Goal: Feedback & Contribution: Contribute content

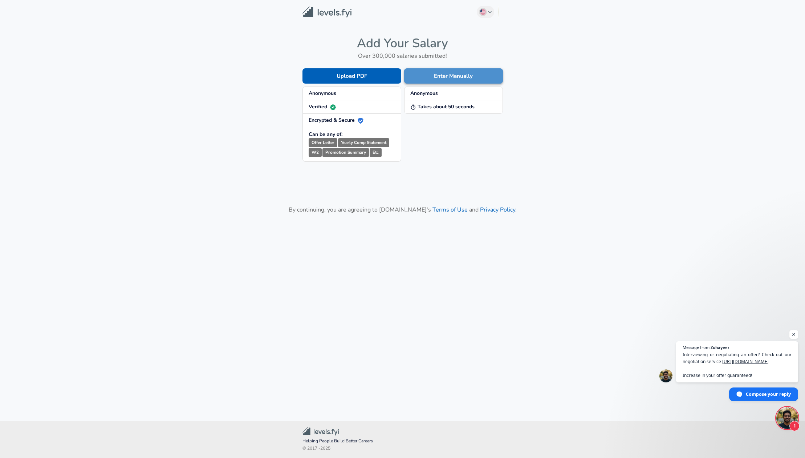
click at [452, 75] on button "Enter Manually" at bounding box center [453, 75] width 99 height 15
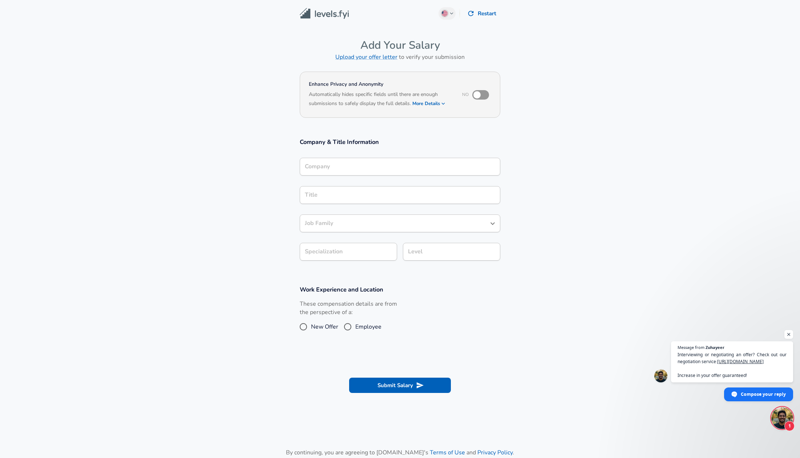
scroll to position [7, 0]
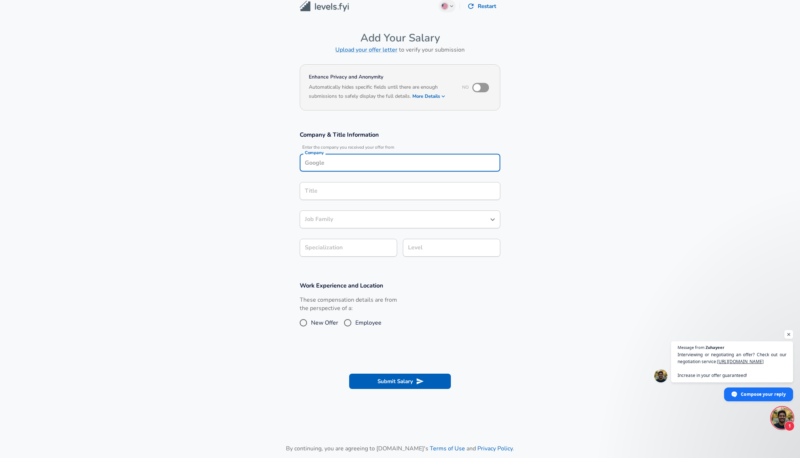
click at [326, 163] on input "Company" at bounding box center [400, 162] width 194 height 11
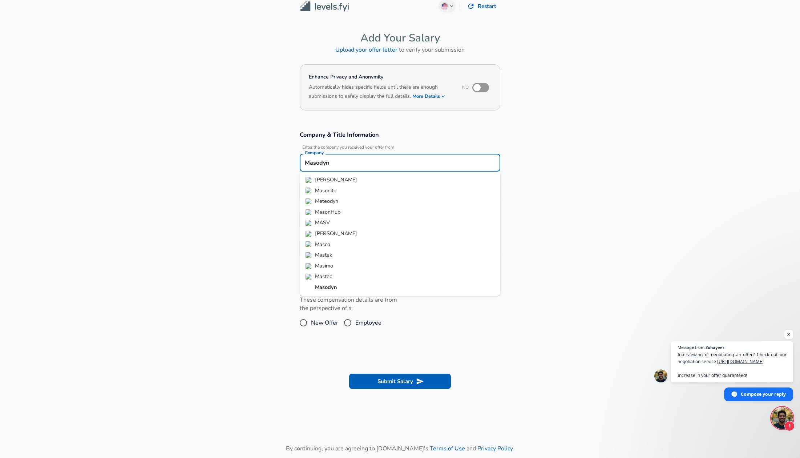
click at [320, 286] on strong "Masodyn" at bounding box center [326, 286] width 22 height 7
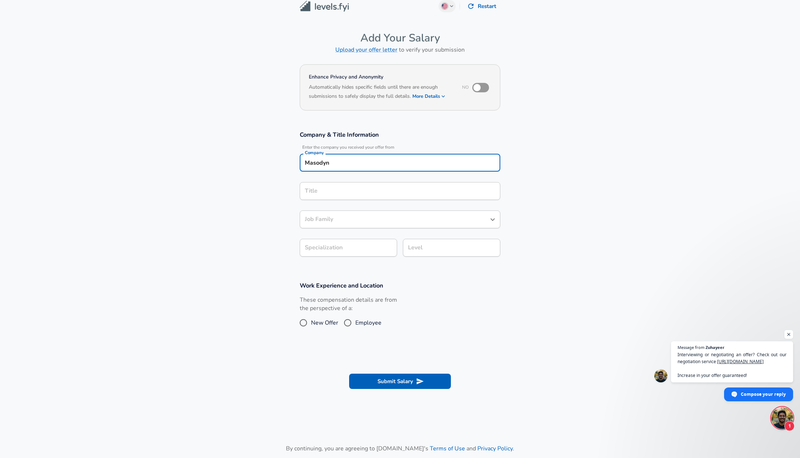
click at [311, 198] on div "Title" at bounding box center [400, 191] width 200 height 18
type input "Masodyn"
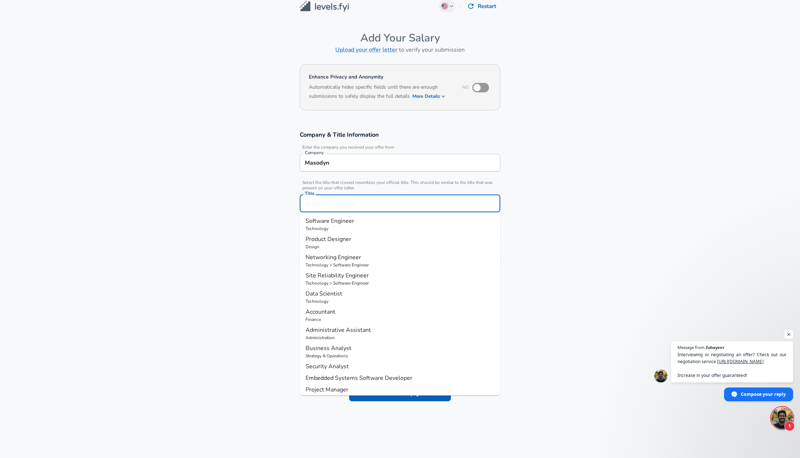
scroll to position [22, 0]
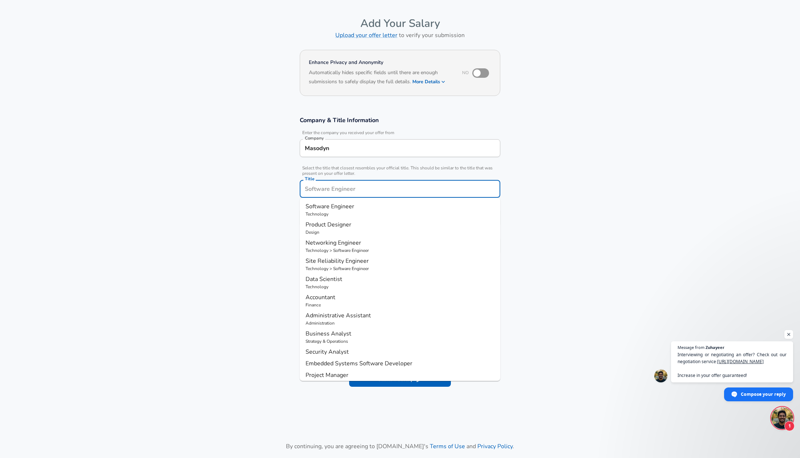
click at [338, 248] on p "Technology > Software Engineer" at bounding box center [399, 250] width 189 height 7
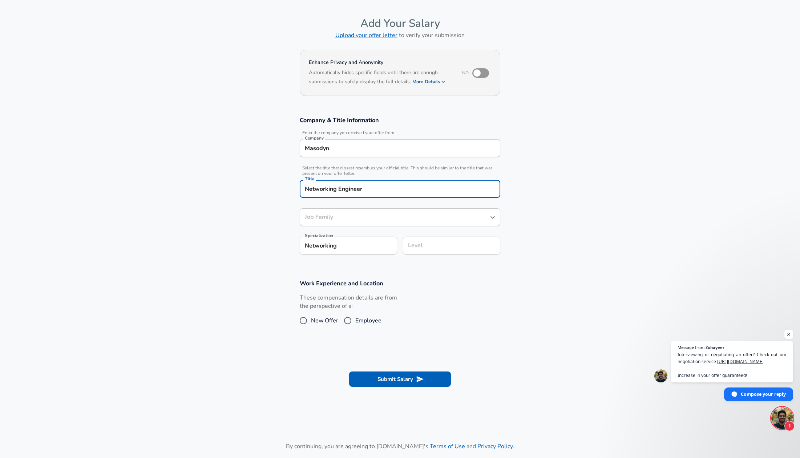
type input "Networking Engineer"
type input "Networking"
type input "Software Engineer"
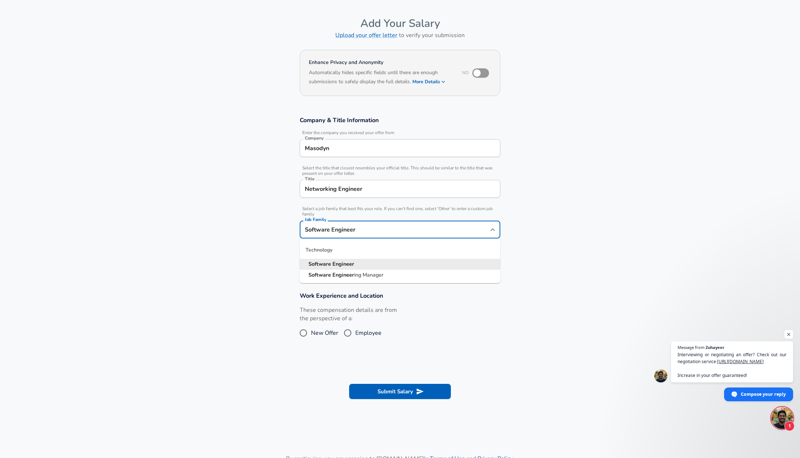
scroll to position [36, 0]
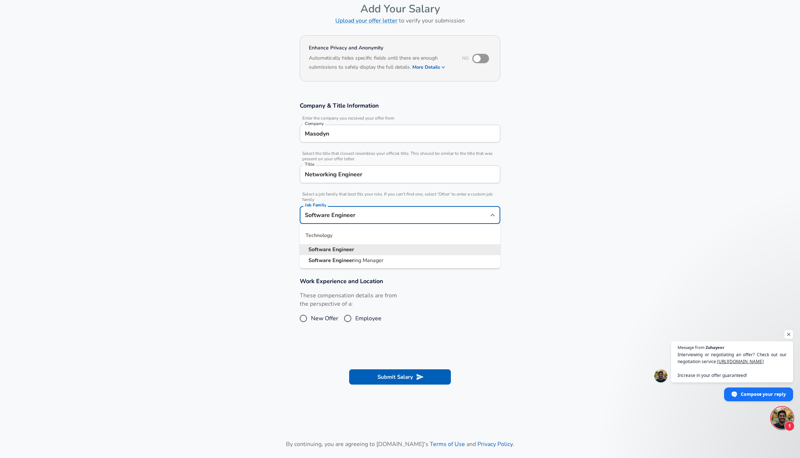
click at [453, 218] on input "Software Engineer" at bounding box center [394, 214] width 183 height 11
click at [356, 236] on div "Technology" at bounding box center [400, 235] width 200 height 17
click at [182, 227] on section "Company & Title Information Enter the company you received your offer from Comp…" at bounding box center [400, 180] width 800 height 175
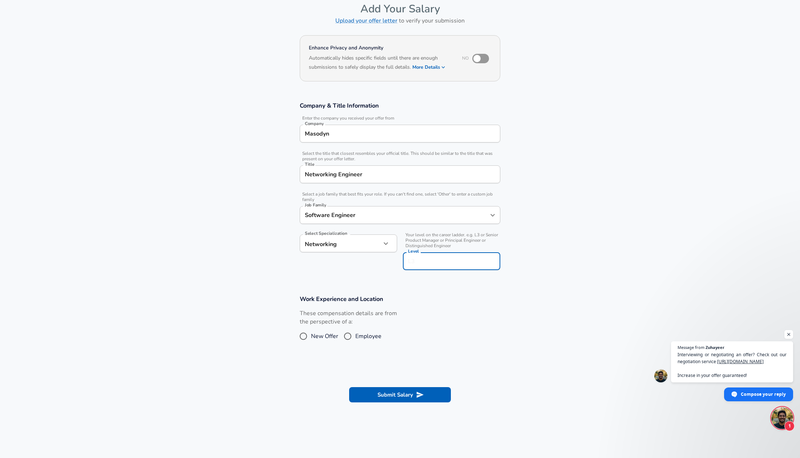
scroll to position [51, 0]
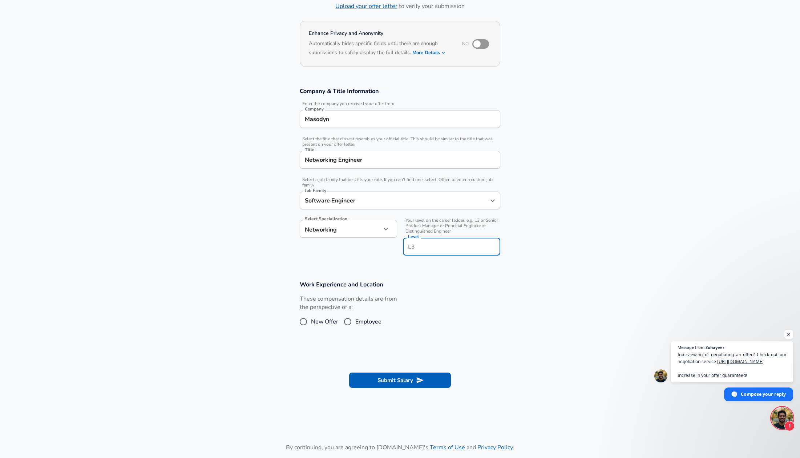
click at [420, 246] on input "Level" at bounding box center [451, 246] width 91 height 11
type input "L3"
click at [347, 321] on input "Employee" at bounding box center [347, 322] width 15 height 12
radio input "true"
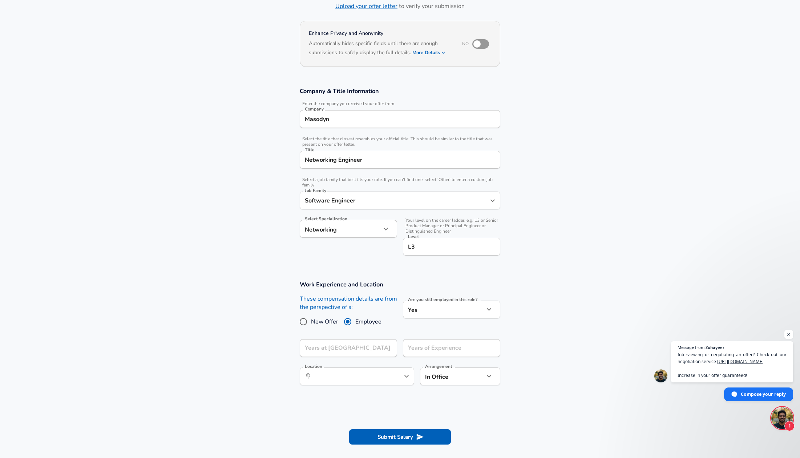
click at [304, 324] on input "New Offer" at bounding box center [303, 322] width 15 height 12
radio input "true"
click at [352, 320] on input "Employee" at bounding box center [347, 322] width 15 height 12
radio input "true"
click at [419, 345] on input "Years of Experience" at bounding box center [443, 348] width 81 height 18
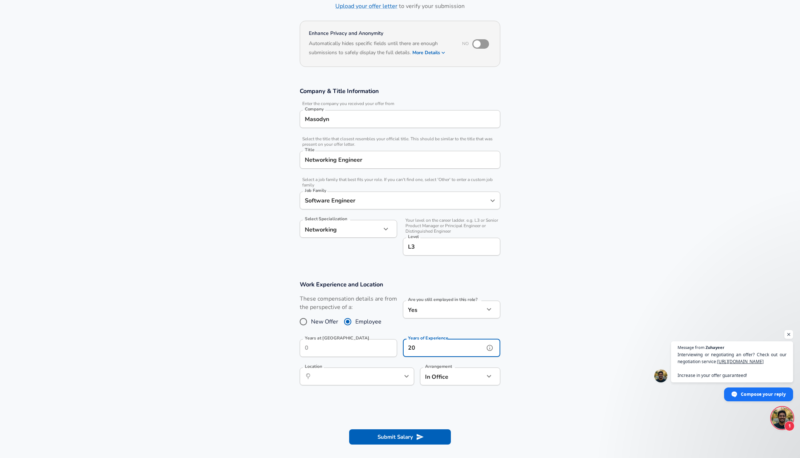
type input "20"
click at [336, 351] on input "Years at [GEOGRAPHIC_DATA]" at bounding box center [340, 348] width 81 height 18
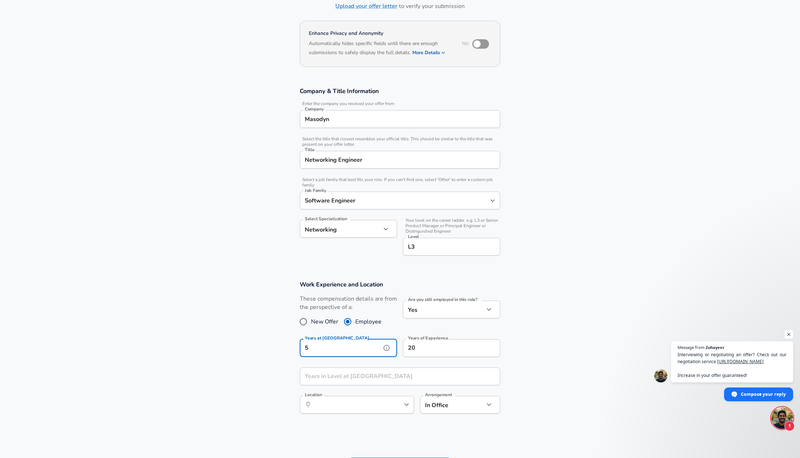
type input "5"
click at [356, 379] on input "Years in Level at [GEOGRAPHIC_DATA]" at bounding box center [392, 376] width 184 height 18
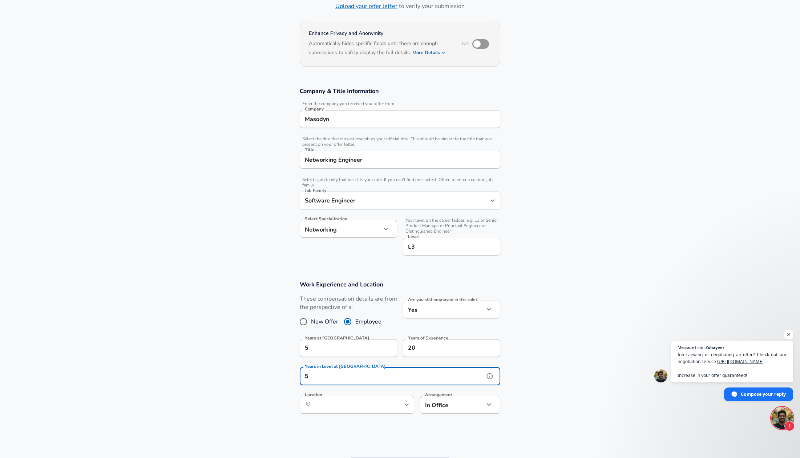
type input "5"
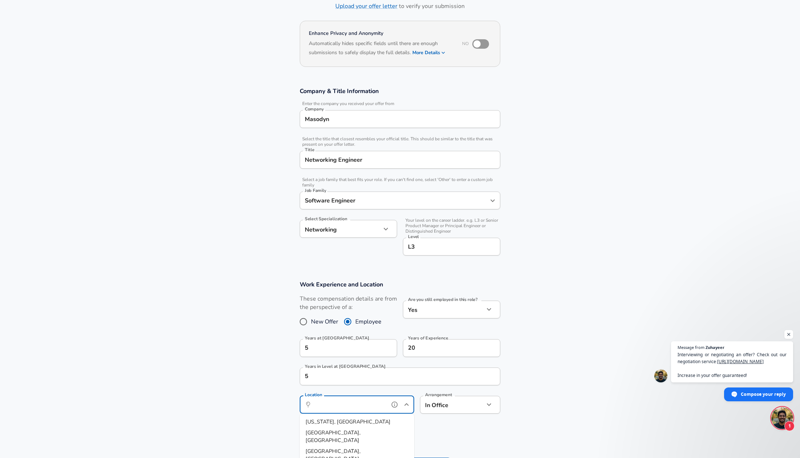
click at [360, 401] on input "Location" at bounding box center [349, 404] width 74 height 11
click at [321, 431] on span "[GEOGRAPHIC_DATA], [GEOGRAPHIC_DATA]" at bounding box center [332, 436] width 55 height 15
type input "[GEOGRAPHIC_DATA], [GEOGRAPHIC_DATA]"
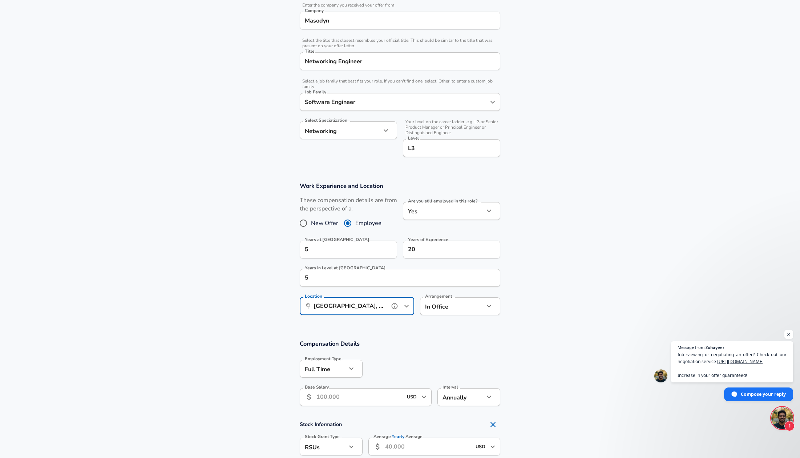
scroll to position [232, 0]
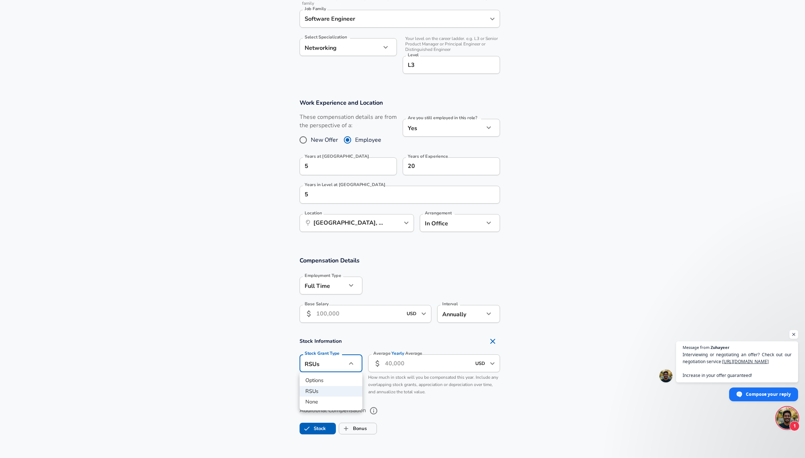
click at [315, 404] on li "None" at bounding box center [331, 401] width 63 height 11
type input "none"
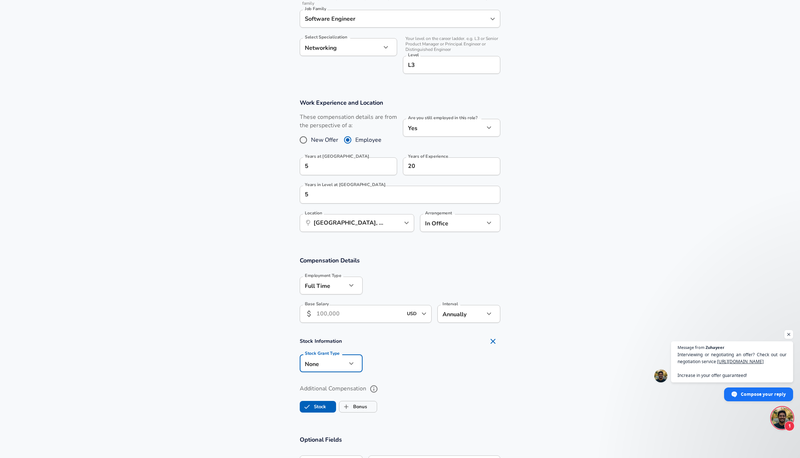
click at [338, 317] on input "Base Salary" at bounding box center [359, 314] width 86 height 18
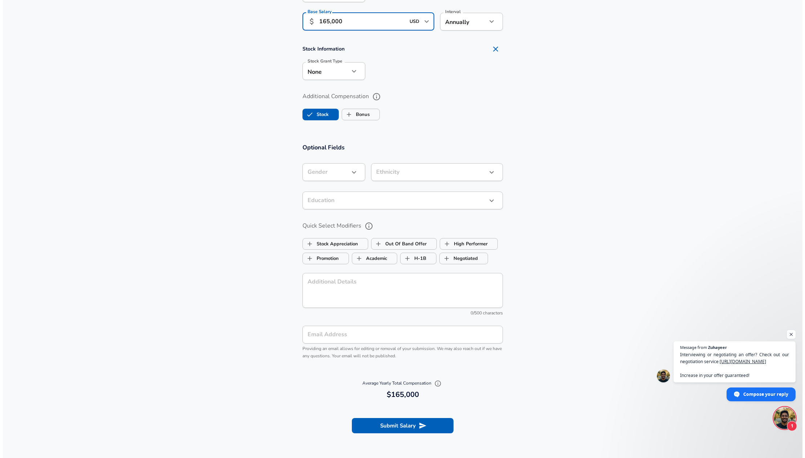
scroll to position [632, 0]
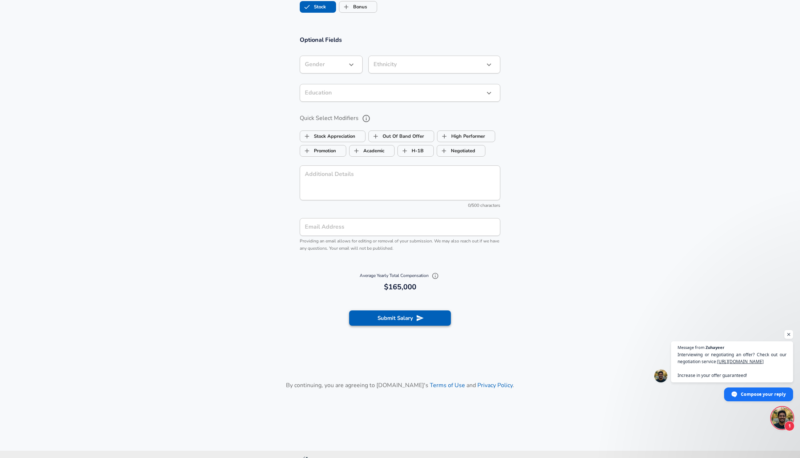
type input "165,000"
click at [402, 324] on button "Submit Salary" at bounding box center [400, 317] width 102 height 15
